Goal: Navigation & Orientation: Find specific page/section

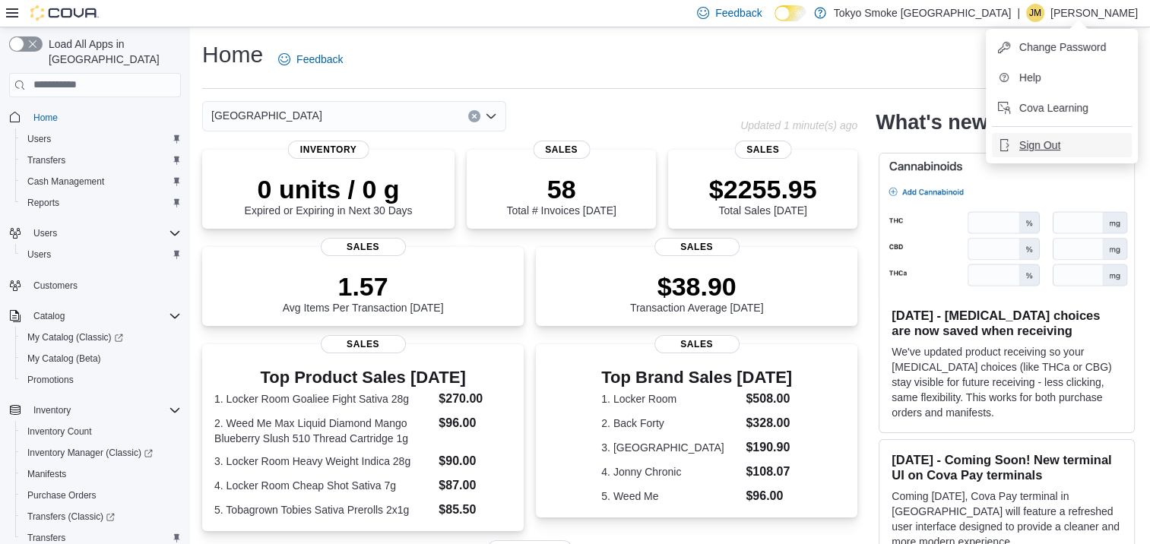
click at [1042, 150] on span "Sign Out" at bounding box center [1039, 145] width 41 height 15
